Goal: Check status: Check status

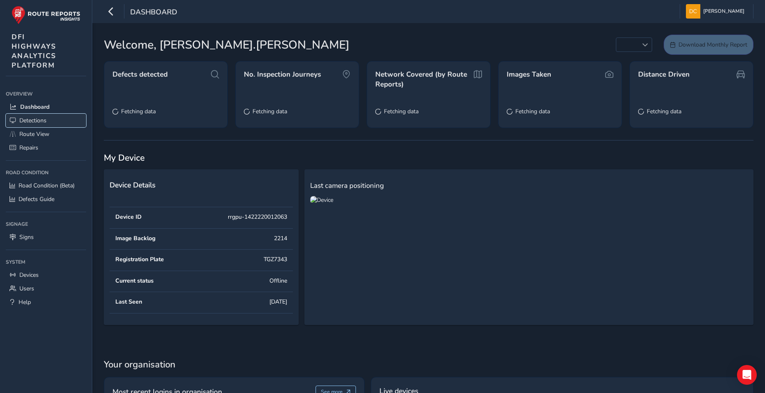
click at [35, 119] on span "Detections" at bounding box center [32, 121] width 27 height 8
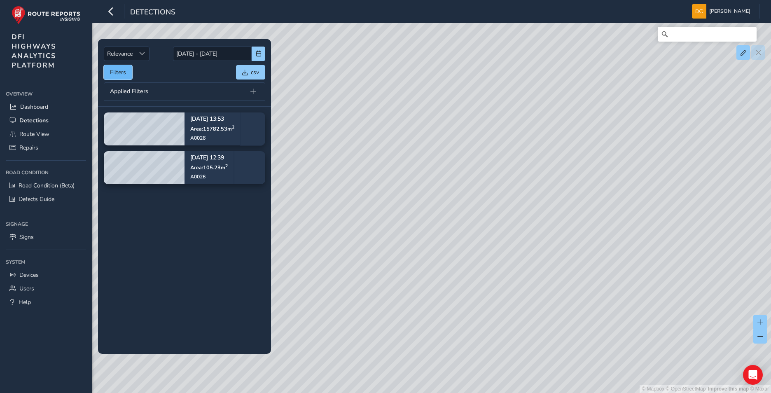
click at [127, 71] on button "Filters" at bounding box center [118, 72] width 28 height 14
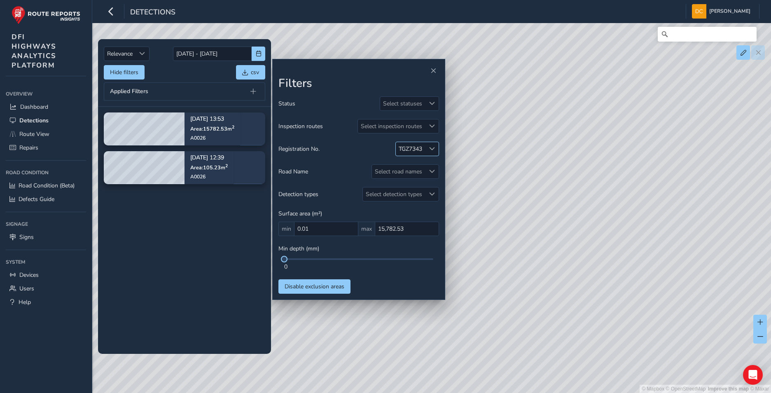
click at [431, 150] on span at bounding box center [432, 149] width 6 height 6
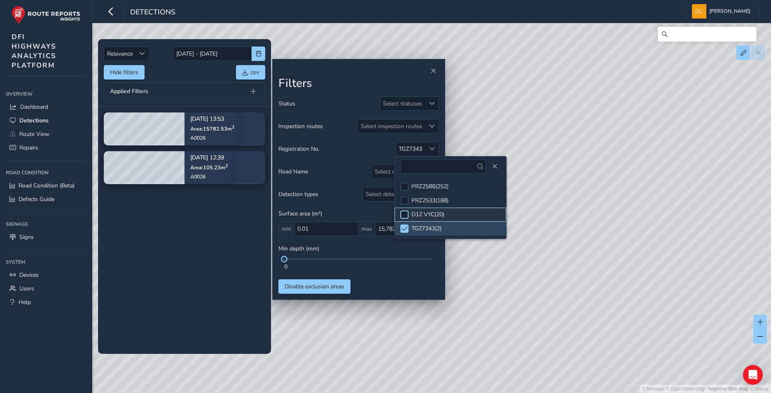
click at [407, 214] on div at bounding box center [404, 214] width 8 height 8
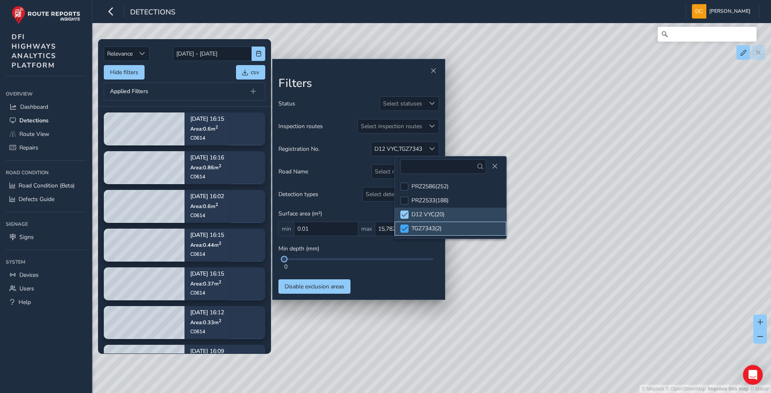
click at [409, 230] on div at bounding box center [404, 228] width 8 height 8
click at [432, 126] on span at bounding box center [432, 126] width 6 height 6
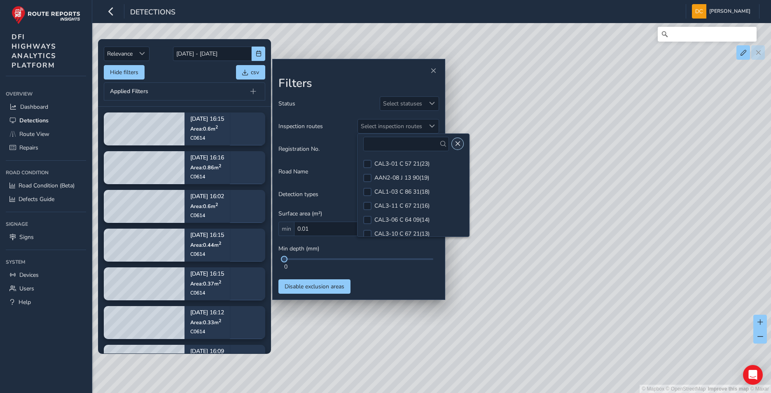
click at [455, 143] on span "Close" at bounding box center [458, 144] width 6 height 6
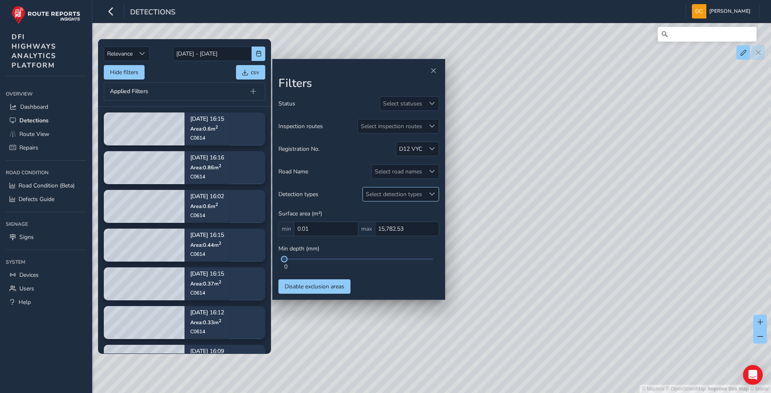
click at [435, 196] on span at bounding box center [432, 194] width 6 height 6
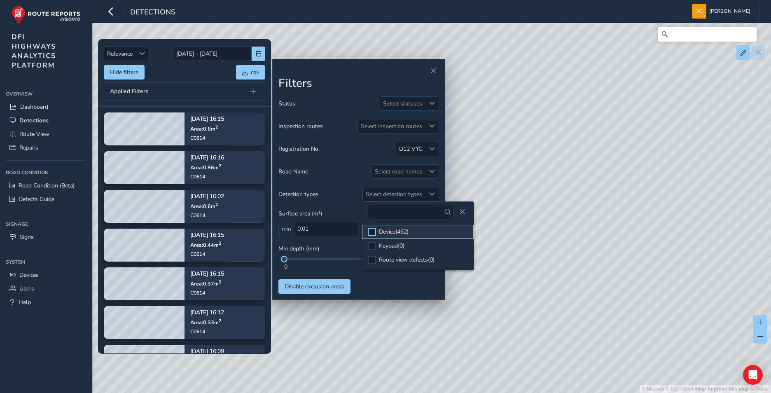
click at [371, 231] on div at bounding box center [372, 232] width 8 height 8
click at [487, 319] on div "© Mapbox © OpenStreetMap Improve this map © Maxar" at bounding box center [385, 196] width 771 height 393
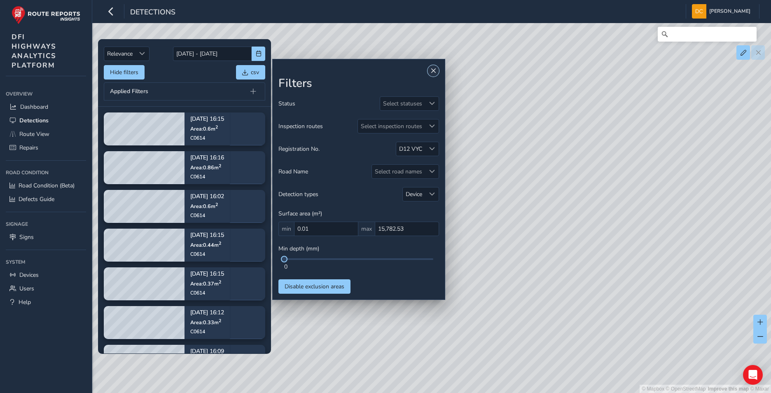
click at [432, 68] on button "Close" at bounding box center [434, 71] width 12 height 12
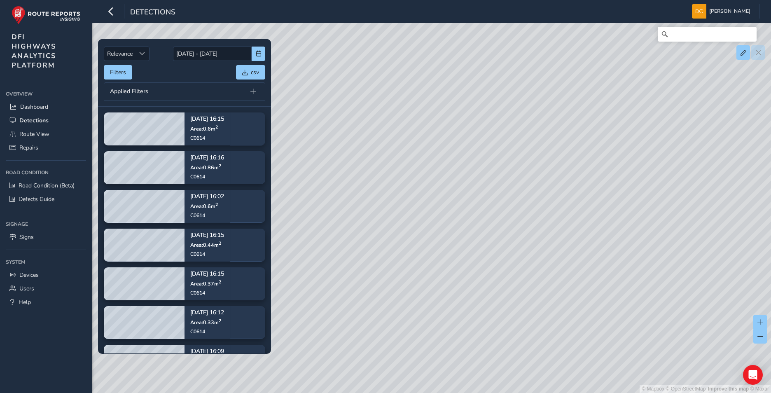
drag, startPoint x: 466, startPoint y: 288, endPoint x: 572, endPoint y: 179, distance: 152.6
click at [579, 137] on div "© Mapbox © OpenStreetMap Improve this map © Maxar" at bounding box center [385, 196] width 771 height 393
drag, startPoint x: 510, startPoint y: 279, endPoint x: 626, endPoint y: 123, distance: 194.8
click at [626, 123] on div "© Mapbox © OpenStreetMap Improve this map © Maxar" at bounding box center [385, 196] width 771 height 393
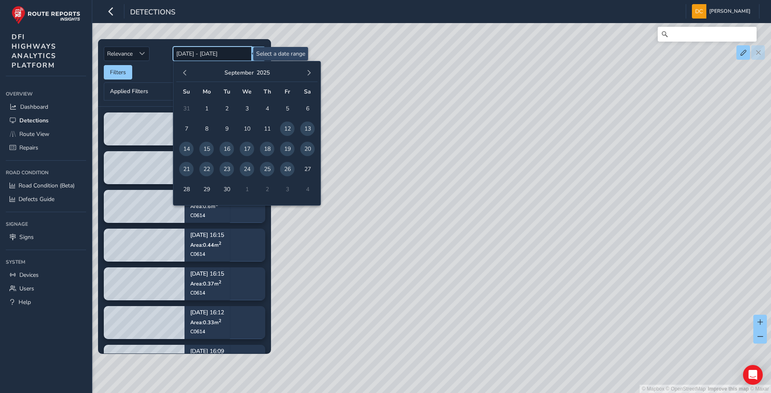
click at [214, 61] on input "[DATE] - [DATE]" at bounding box center [212, 54] width 79 height 14
click at [265, 170] on span "25" at bounding box center [267, 169] width 14 height 14
type input "[DATE]"
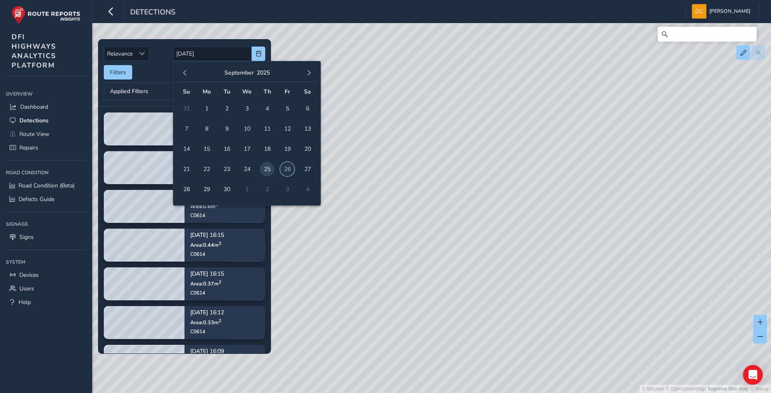
click at [286, 170] on span "26" at bounding box center [287, 169] width 14 height 14
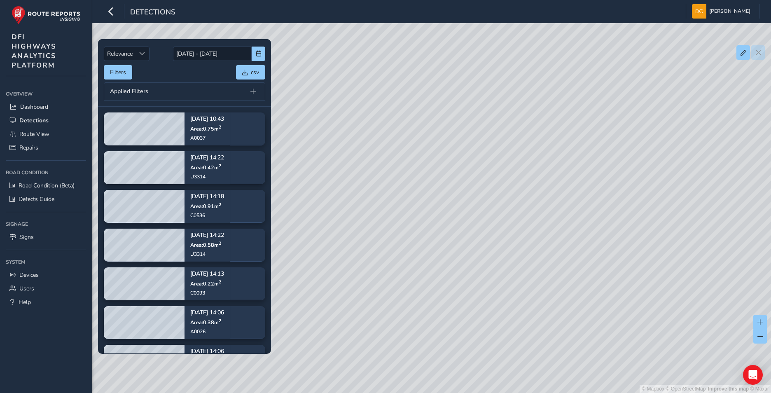
drag, startPoint x: 423, startPoint y: 137, endPoint x: 563, endPoint y: 236, distance: 171.4
click at [563, 236] on div "© Mapbox © OpenStreetMap Improve this map © Maxar" at bounding box center [385, 196] width 771 height 393
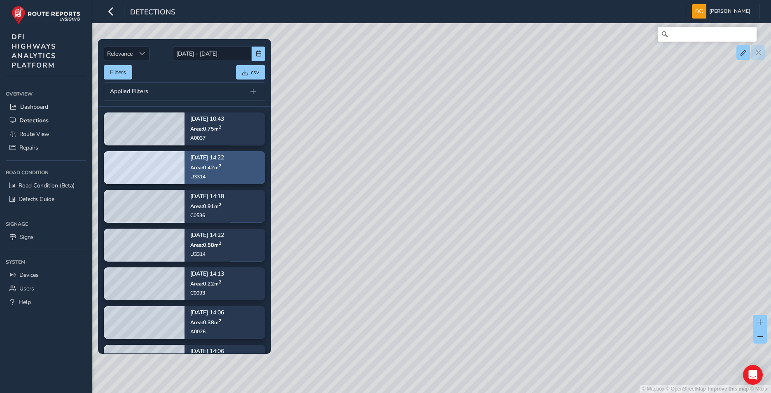
click at [230, 164] on div "[DATE] 14:22 Area: 0.42 m 2 U3314" at bounding box center [207, 168] width 45 height 48
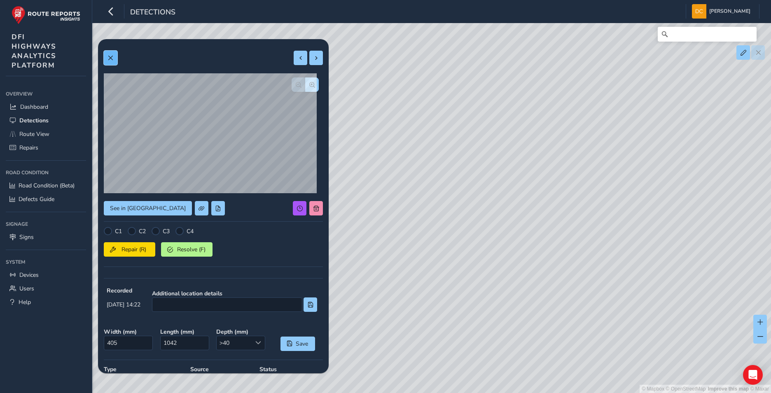
click at [108, 61] on button at bounding box center [111, 58] width 14 height 14
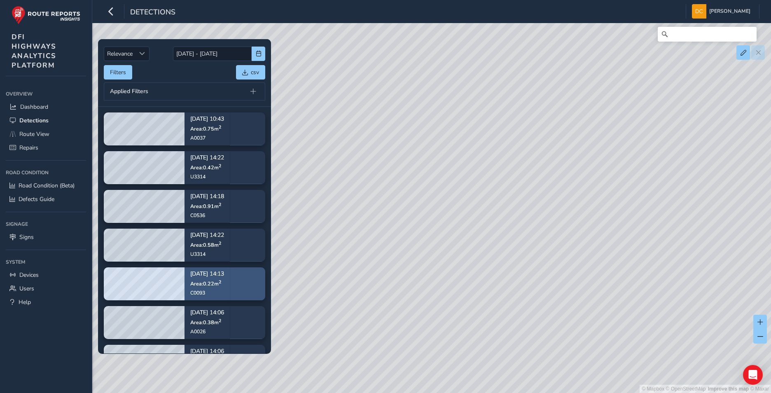
click at [215, 280] on span "Area: 0.22 m 2" at bounding box center [205, 283] width 31 height 7
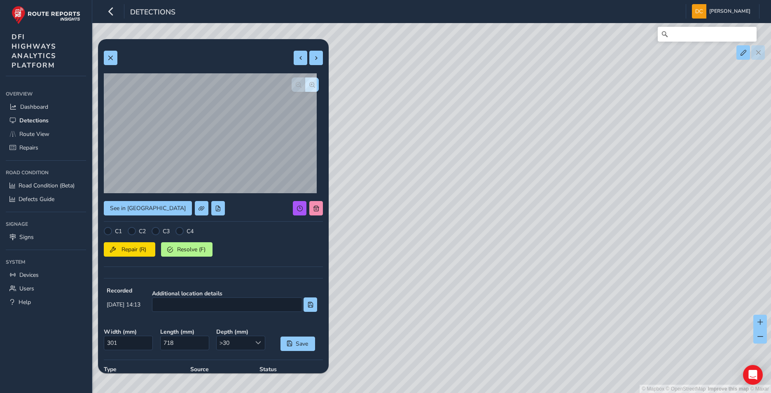
drag, startPoint x: 575, startPoint y: 255, endPoint x: 591, endPoint y: 127, distance: 129.2
click at [595, 103] on div "© Mapbox © OpenStreetMap Improve this map © Maxar" at bounding box center [385, 196] width 771 height 393
drag, startPoint x: 606, startPoint y: 255, endPoint x: 608, endPoint y: 142, distance: 112.5
click at [618, 146] on div "© Mapbox © OpenStreetMap Improve this map © Maxar" at bounding box center [385, 196] width 771 height 393
click at [108, 56] on span at bounding box center [111, 58] width 6 height 6
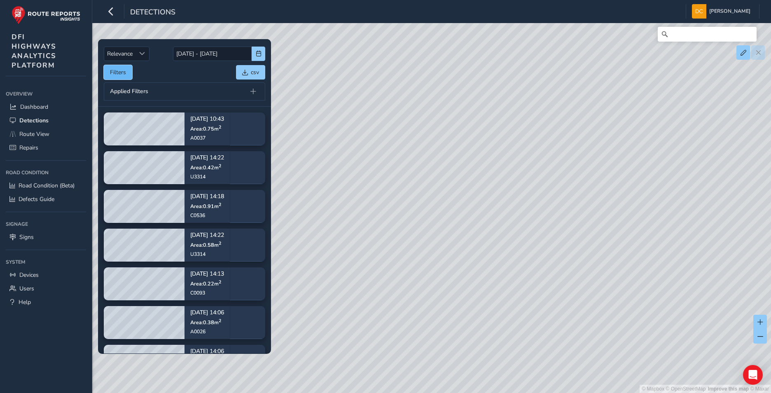
click at [123, 70] on button "Filters" at bounding box center [118, 72] width 28 height 14
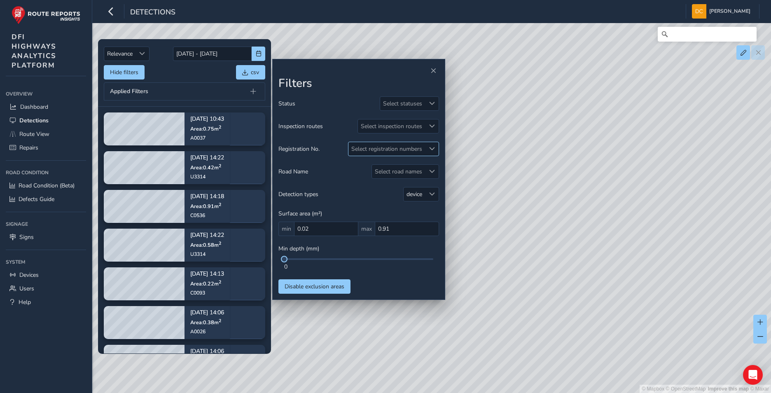
click at [433, 148] on span at bounding box center [432, 149] width 6 height 6
click at [209, 54] on input "[DATE] - [DATE]" at bounding box center [212, 54] width 79 height 14
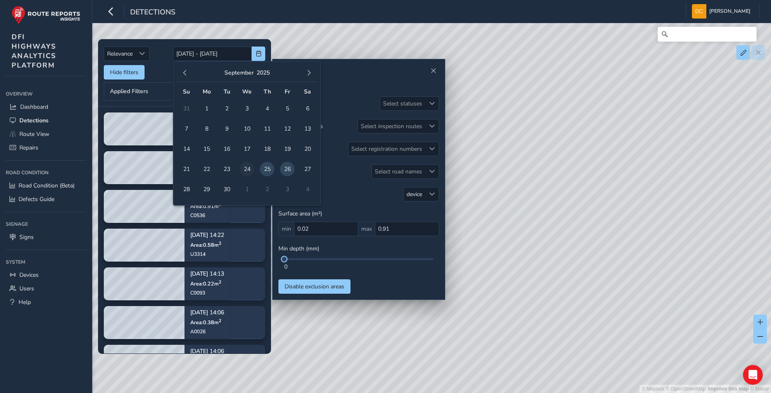
click at [246, 170] on span "24" at bounding box center [247, 169] width 14 height 14
click at [286, 168] on span "26" at bounding box center [287, 169] width 14 height 14
type input "[DATE] - [DATE]"
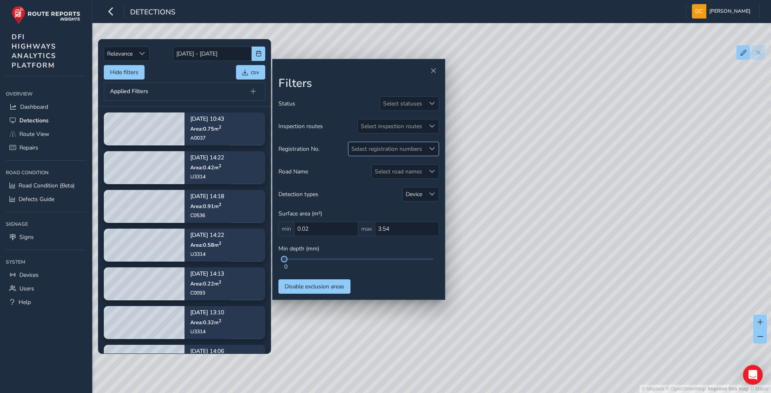
click at [431, 152] on span at bounding box center [432, 149] width 6 height 6
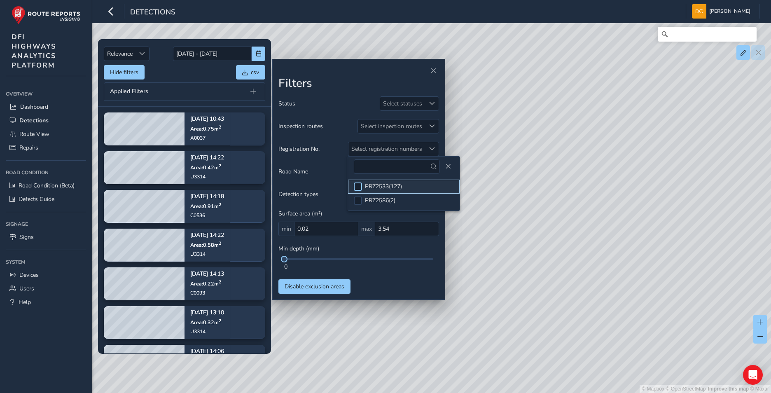
click at [358, 185] on div at bounding box center [358, 186] width 8 height 8
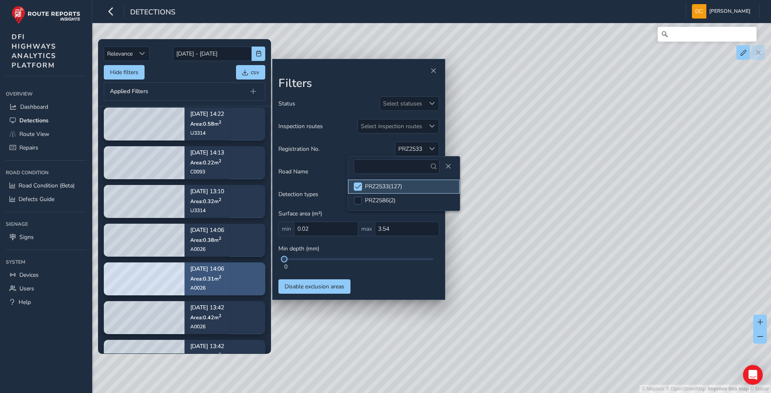
scroll to position [247, 0]
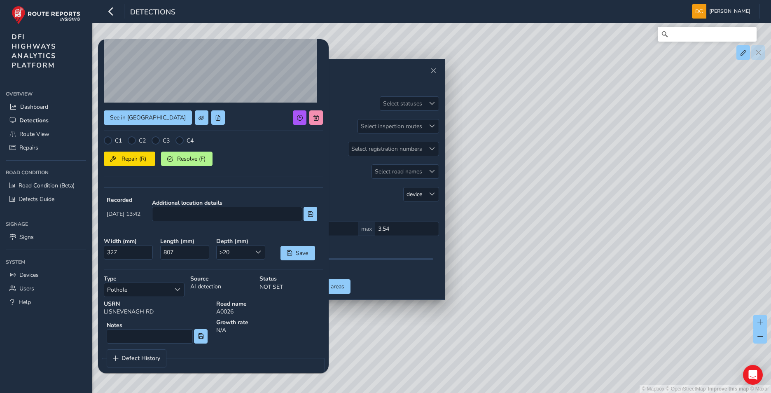
scroll to position [102, 0]
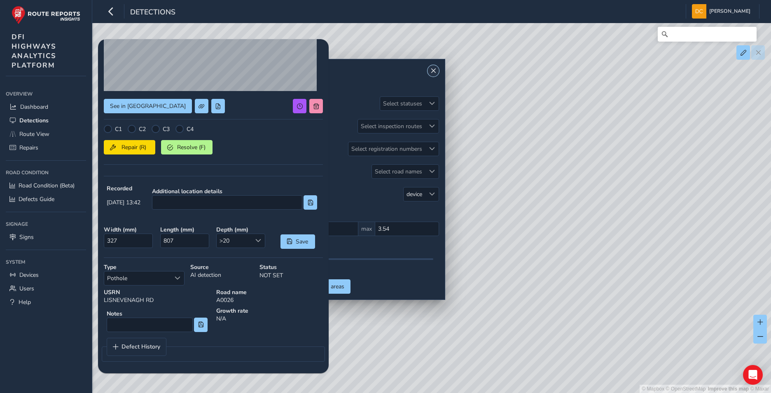
click at [433, 70] on span "Close" at bounding box center [433, 71] width 6 height 6
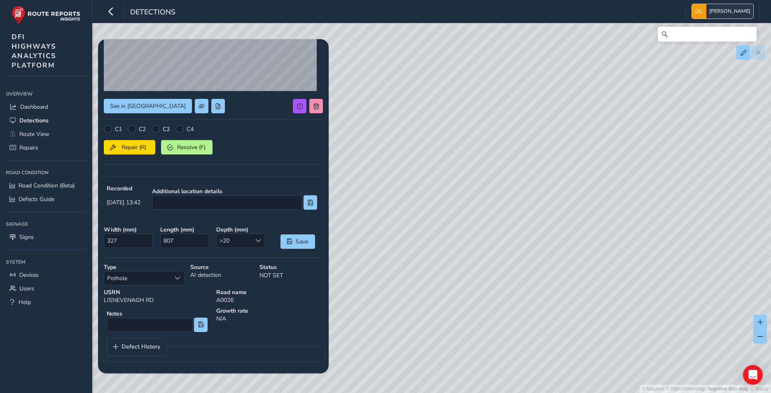
click at [736, 13] on span "[PERSON_NAME]" at bounding box center [729, 11] width 41 height 14
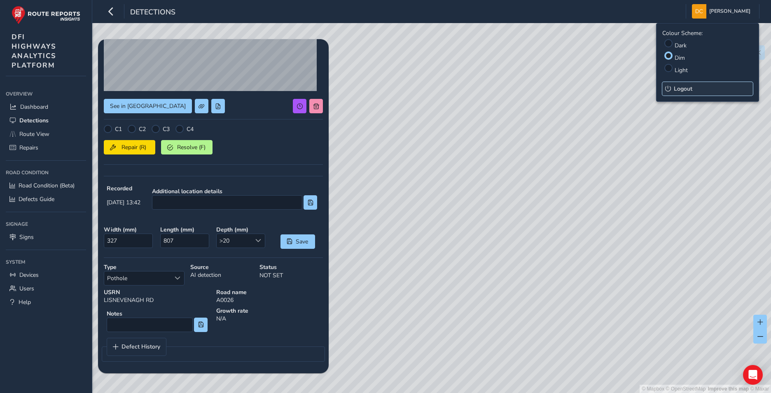
click at [685, 86] on span "Logout" at bounding box center [683, 89] width 19 height 8
